Goal: Information Seeking & Learning: Learn about a topic

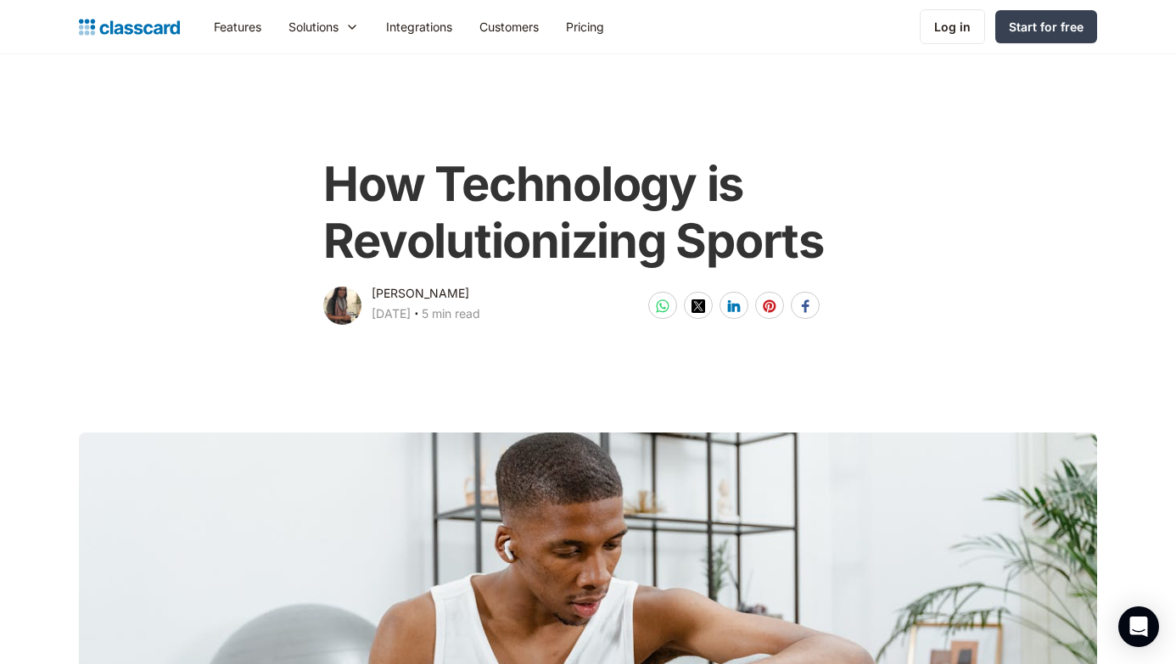
click at [902, 227] on div "How Technology is Revolutionizing Sports [PERSON_NAME] [DATE] ‧ 5 min read Shar…" at bounding box center [588, 233] width 690 height 188
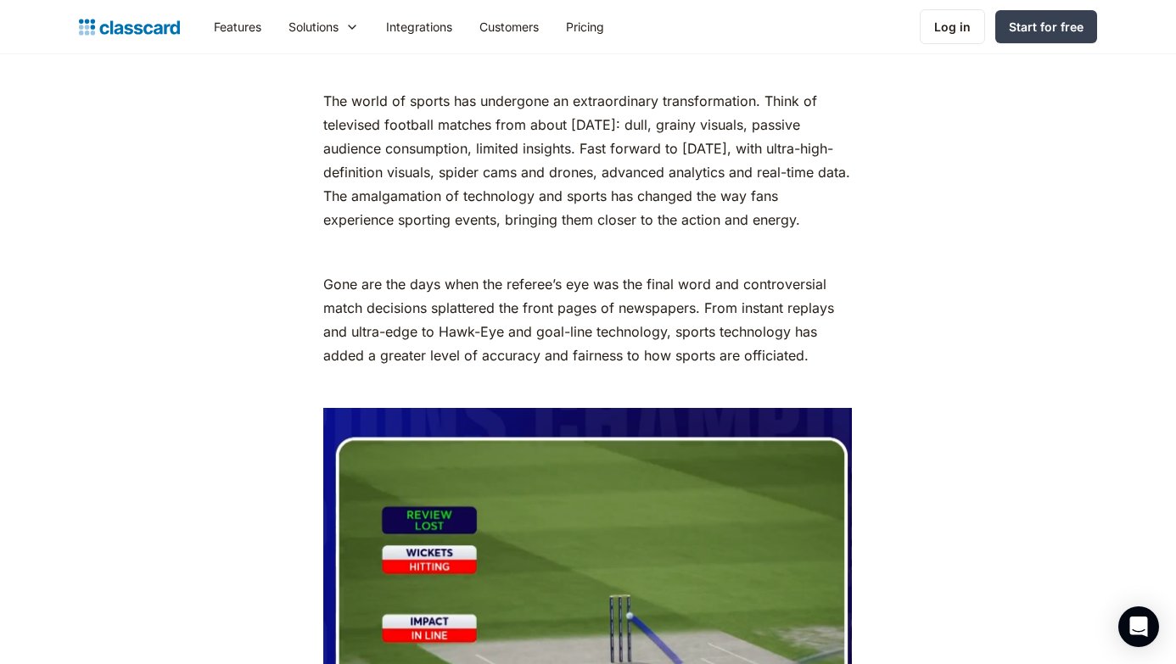
scroll to position [782, 0]
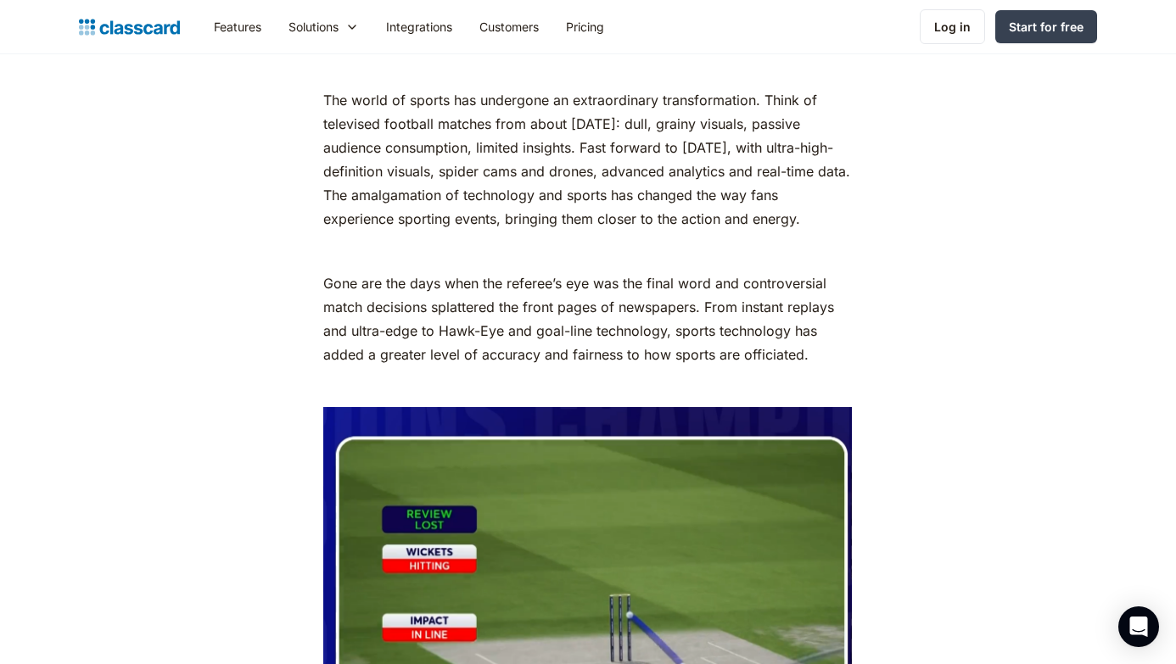
drag, startPoint x: 764, startPoint y: 96, endPoint x: 815, endPoint y: 224, distance: 137.9
click at [815, 222] on p "The world of sports has undergone an extraordinary transformation. Think of tel…" at bounding box center [587, 159] width 529 height 143
copy p "Think of televised football matches from about [DATE]: dull, grainy visuals, pa…"
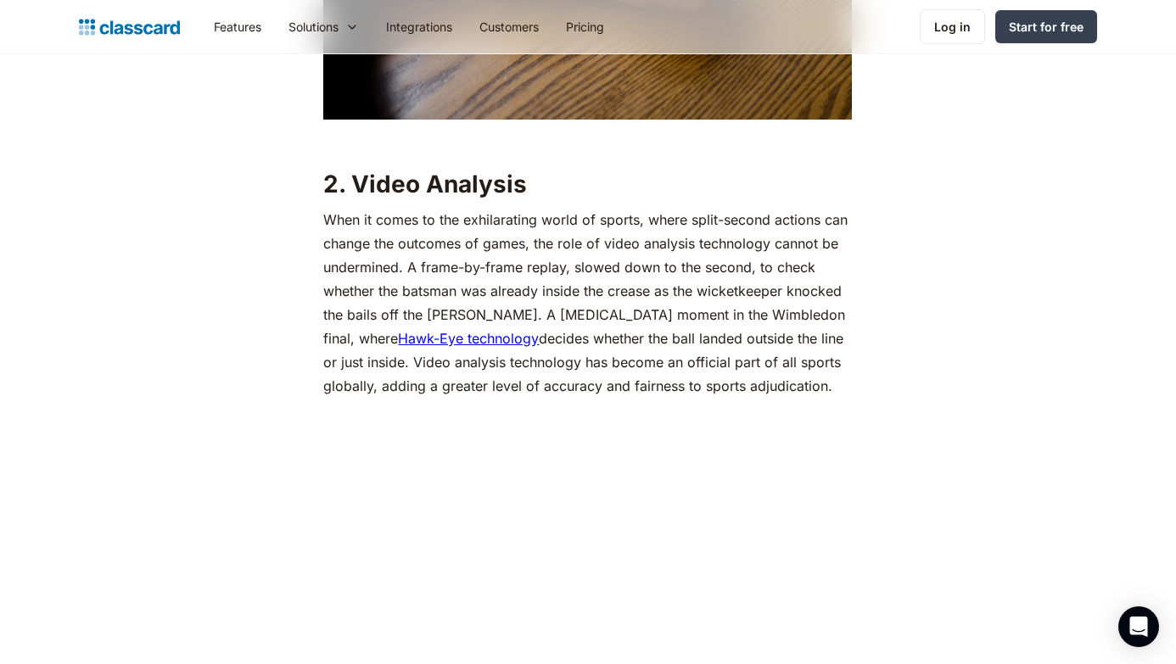
scroll to position [2589, 0]
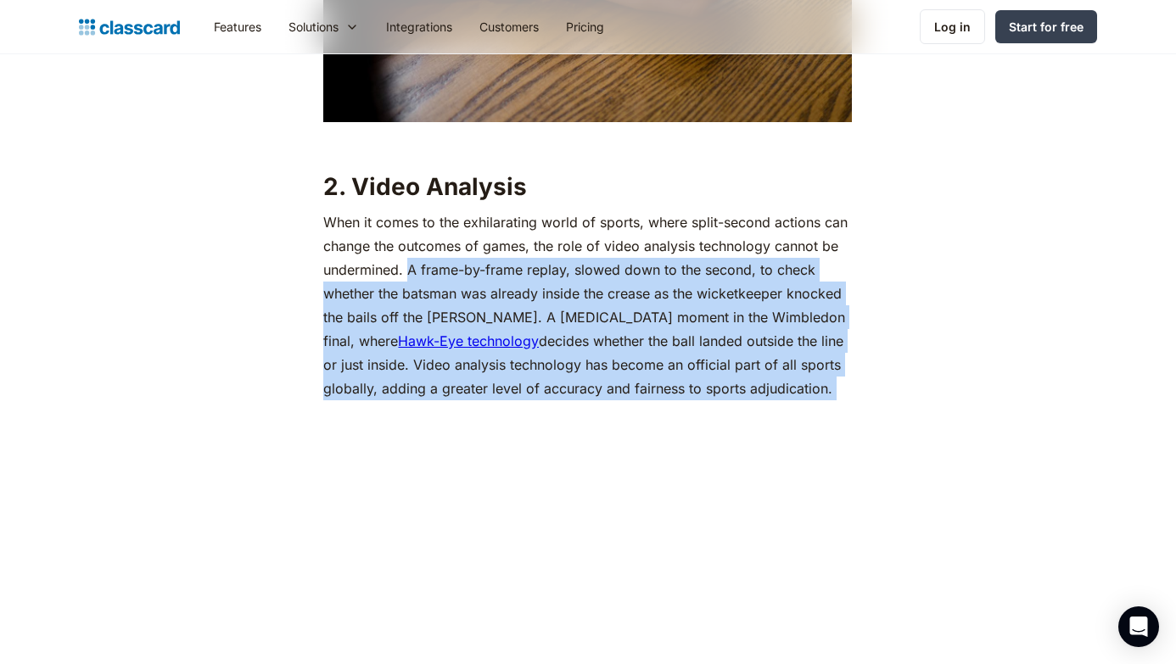
drag, startPoint x: 410, startPoint y: 256, endPoint x: 780, endPoint y: 390, distance: 393.5
copy p "A frame-by-frame replay, slowed down to the second, to check whether the batsma…"
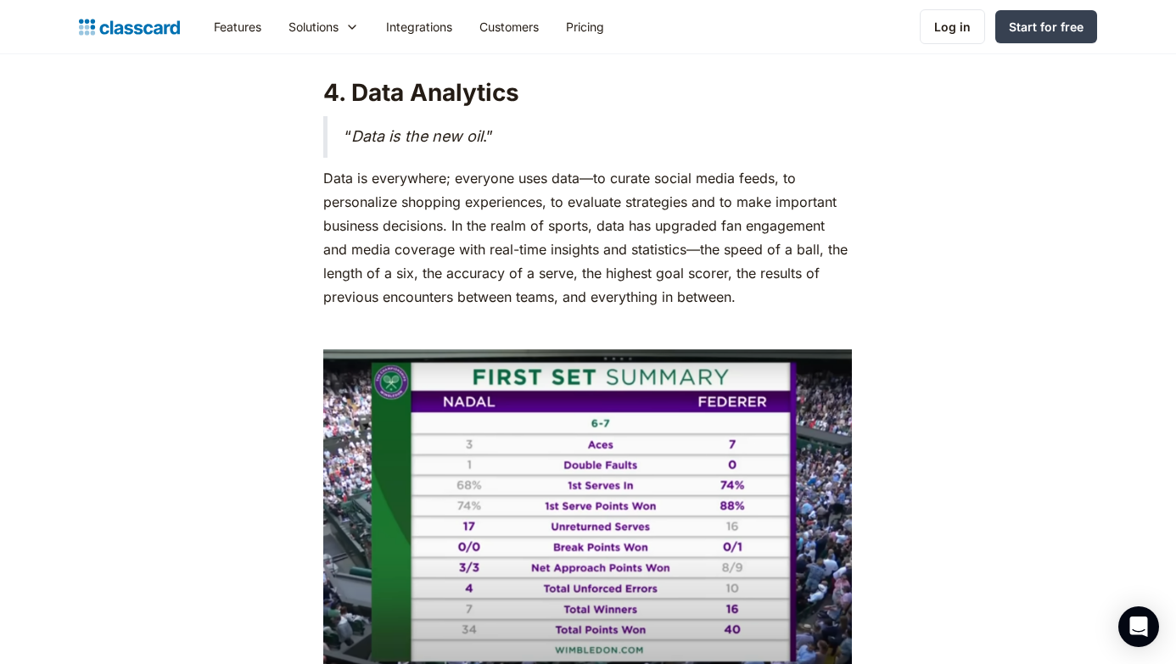
scroll to position [4840, 0]
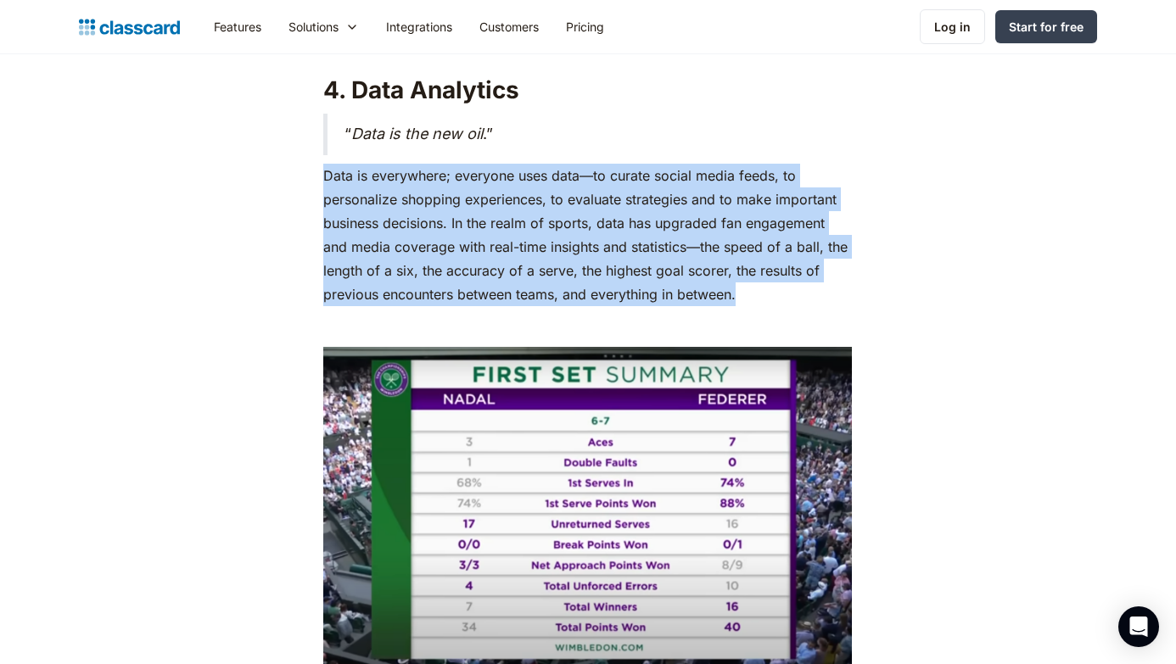
drag, startPoint x: 320, startPoint y: 162, endPoint x: 755, endPoint y: 283, distance: 451.9
copy p "Data is everywhere; everyone uses data—to curate social media feeds, to persona…"
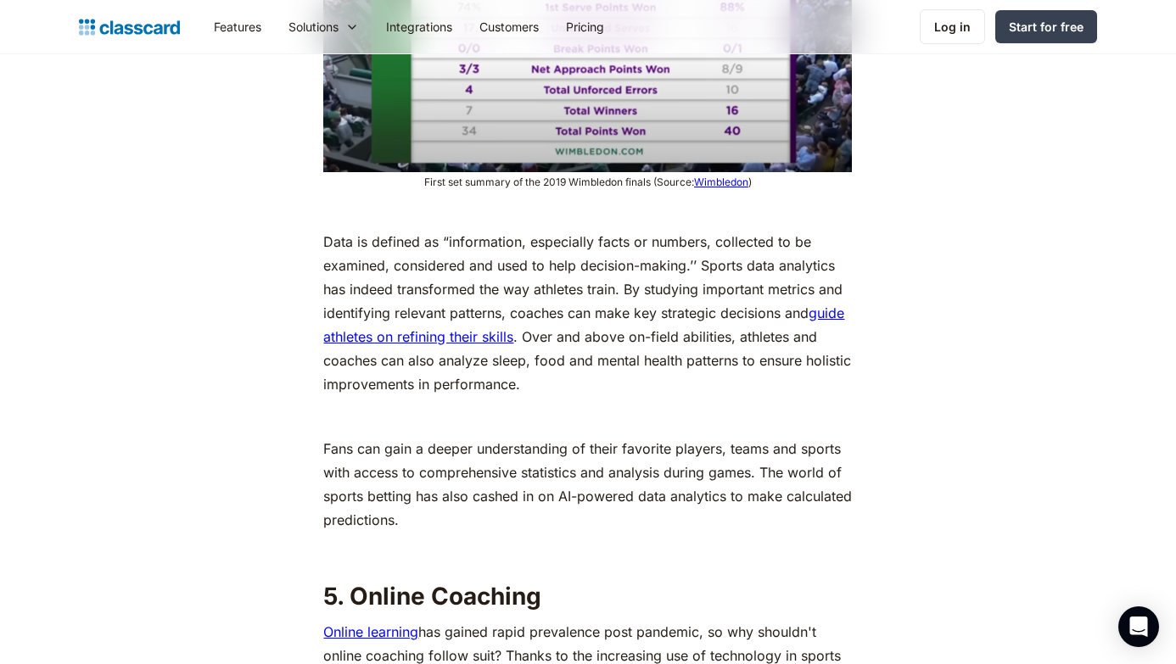
scroll to position [5355, 0]
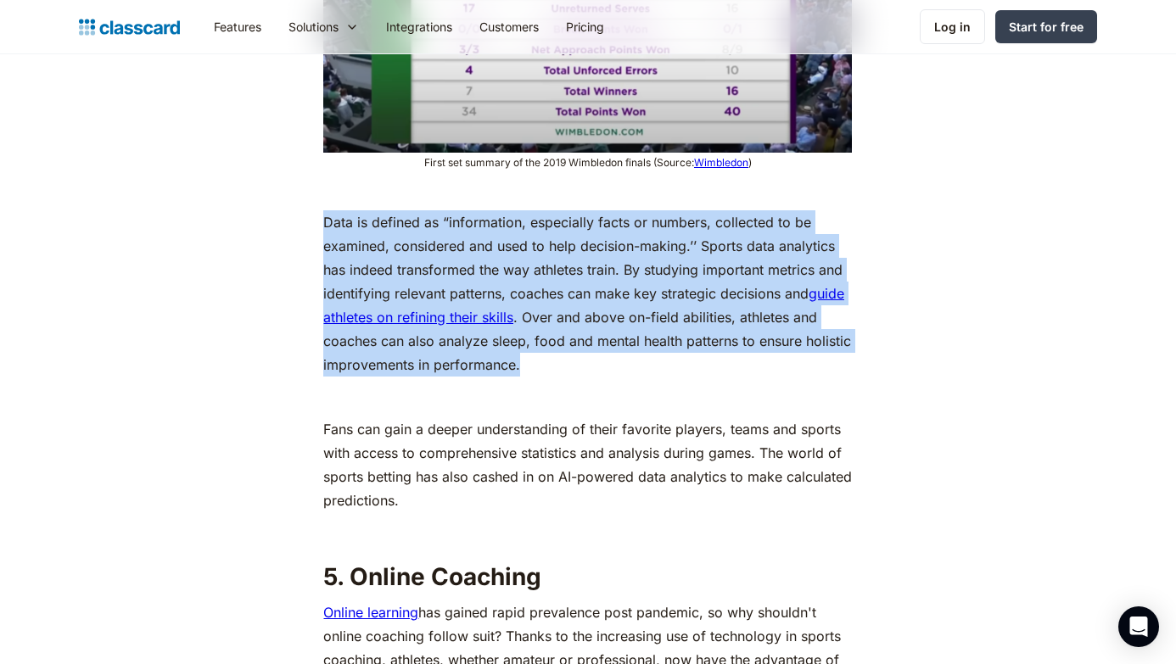
drag, startPoint x: 322, startPoint y: 207, endPoint x: 589, endPoint y: 354, distance: 305.0
copy p "Data is defined as “information, especially facts or numbers, collected to be e…"
